Goal: Check status: Check status

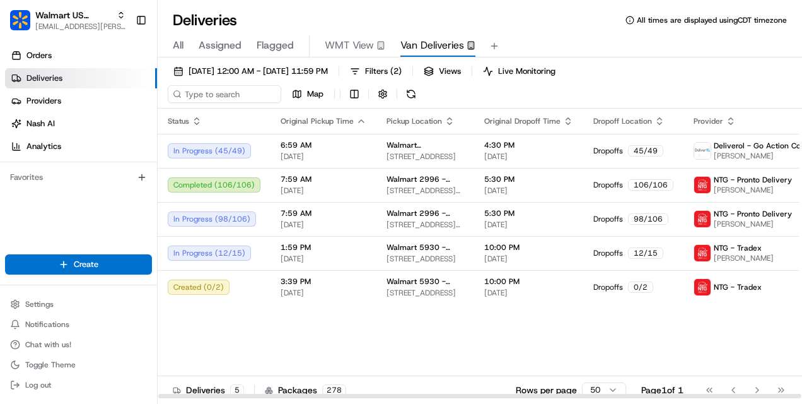
click at [260, 318] on div "Status Original Pickup Time Pickup Location Original Dropoff Time Dropoff Locat…" at bounding box center [572, 253] width 829 height 290
